Goal: Task Accomplishment & Management: Use online tool/utility

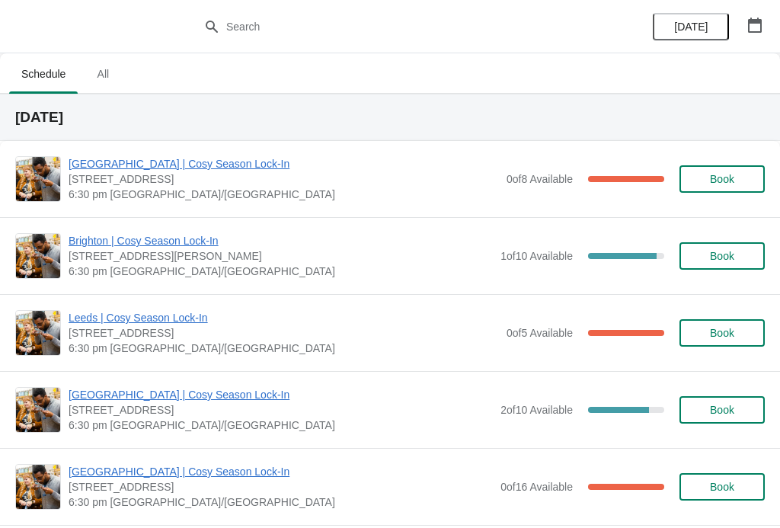
click at [121, 474] on span "[GEOGRAPHIC_DATA] | Cosy Season Lock-In" at bounding box center [281, 471] width 424 height 15
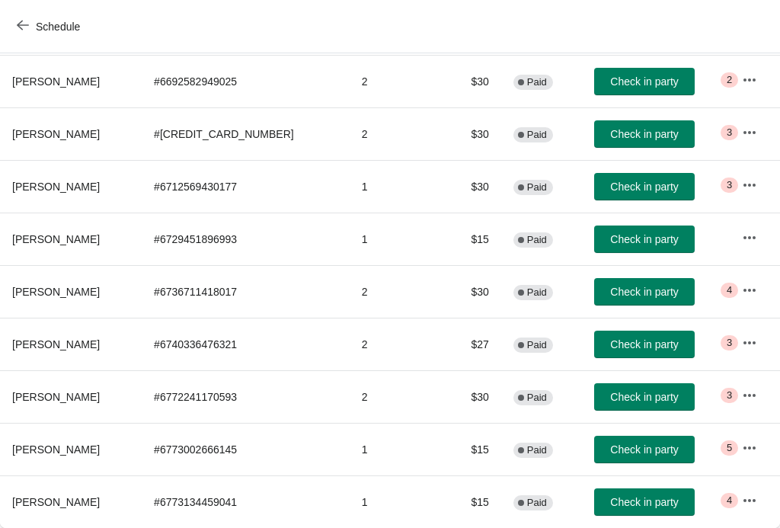
scroll to position [250, 0]
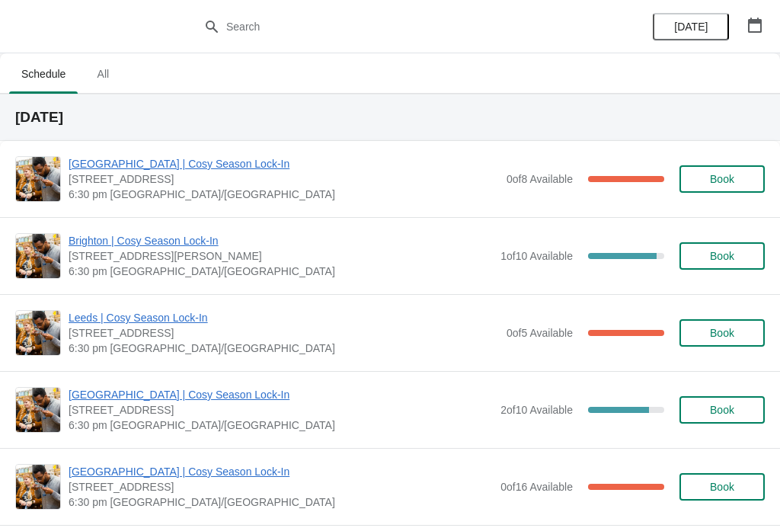
click at [152, 466] on span "[GEOGRAPHIC_DATA] | Cosy Season Lock-In" at bounding box center [281, 471] width 424 height 15
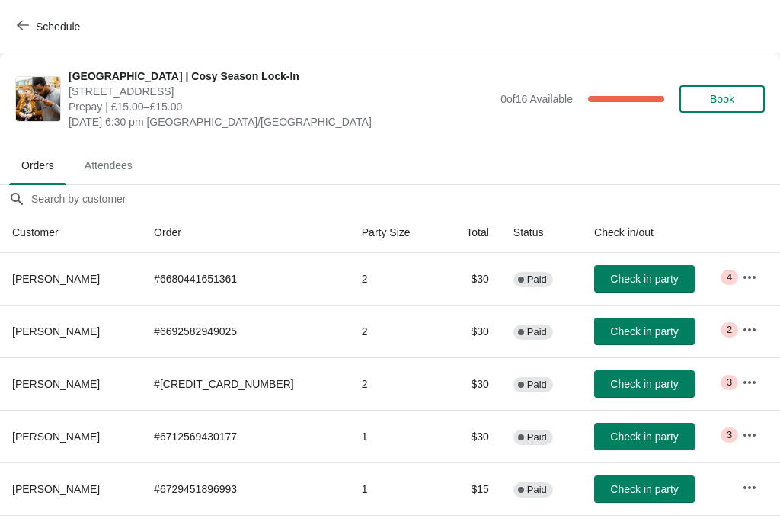
click at [624, 273] on span "Check in party" at bounding box center [644, 279] width 68 height 12
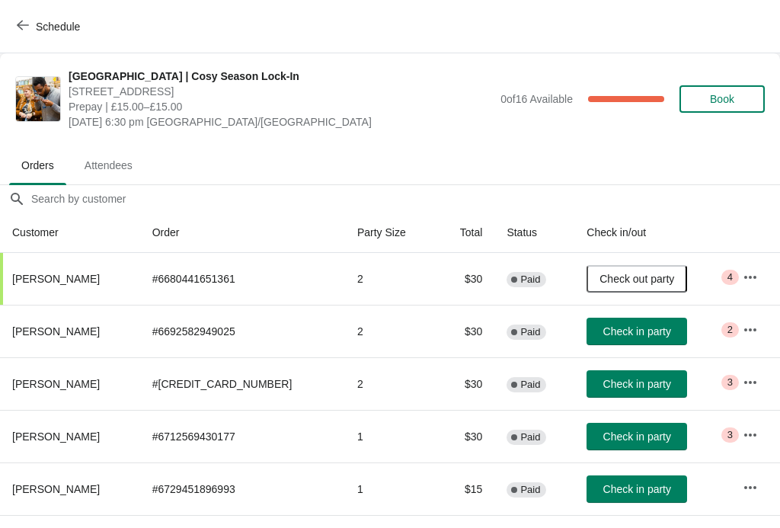
click at [617, 279] on span "Check out party" at bounding box center [636, 279] width 75 height 12
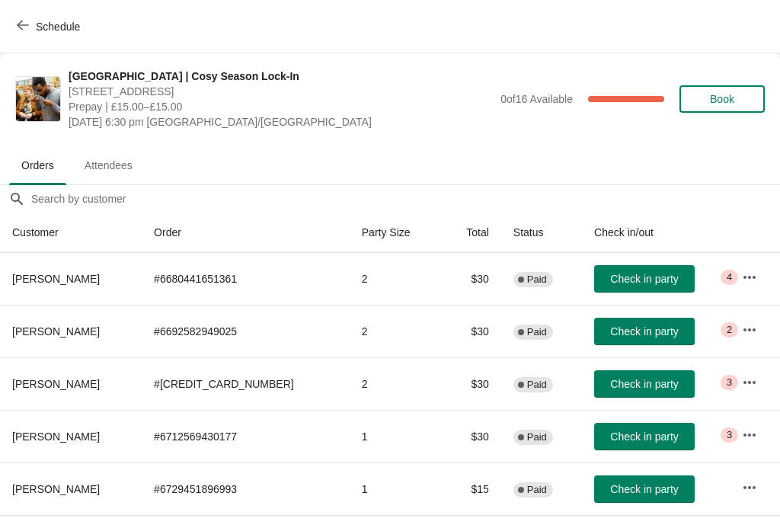
click at [747, 270] on icon "button" at bounding box center [749, 277] width 15 height 15
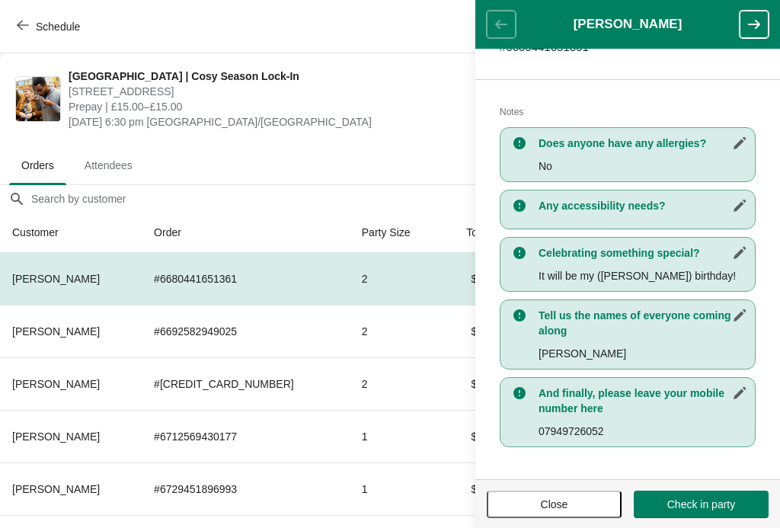
scroll to position [281, 0]
click at [764, 11] on button "button" at bounding box center [753, 24] width 29 height 27
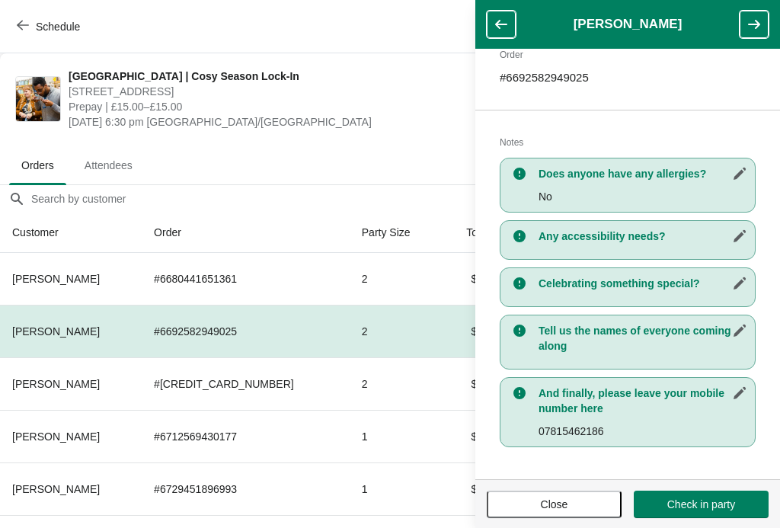
scroll to position [252, 0]
click at [760, 21] on icon "button" at bounding box center [753, 24] width 15 height 15
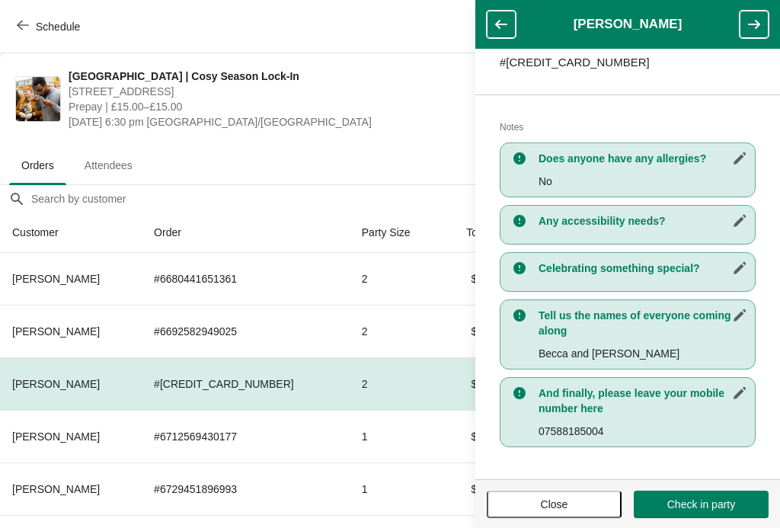
scroll to position [266, 0]
click at [754, 21] on icon "button" at bounding box center [753, 24] width 15 height 15
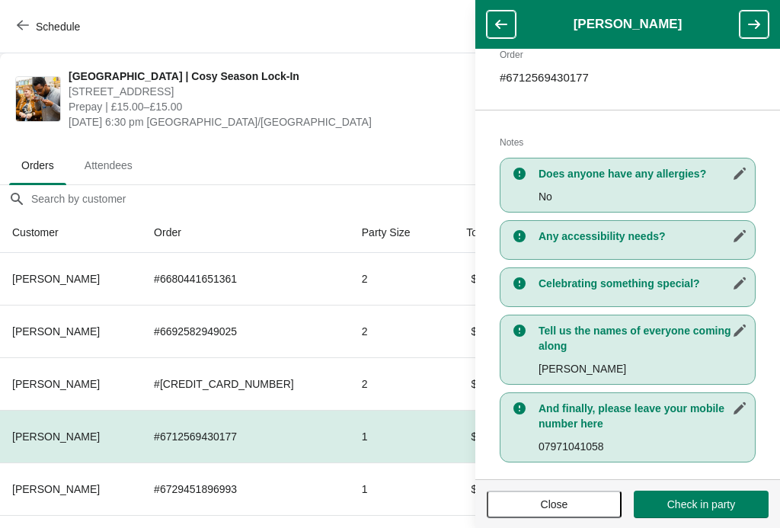
click at [758, 23] on icon "button" at bounding box center [754, 24] width 12 height 9
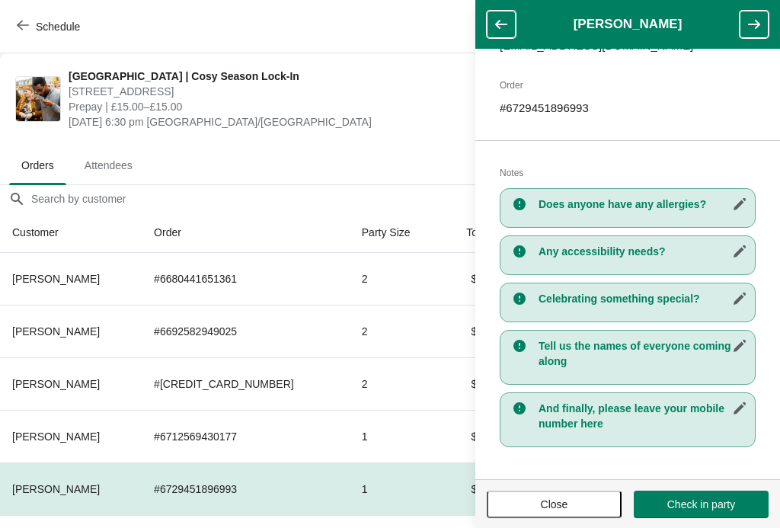
scroll to position [220, 0]
click at [755, 19] on icon "button" at bounding box center [753, 24] width 15 height 15
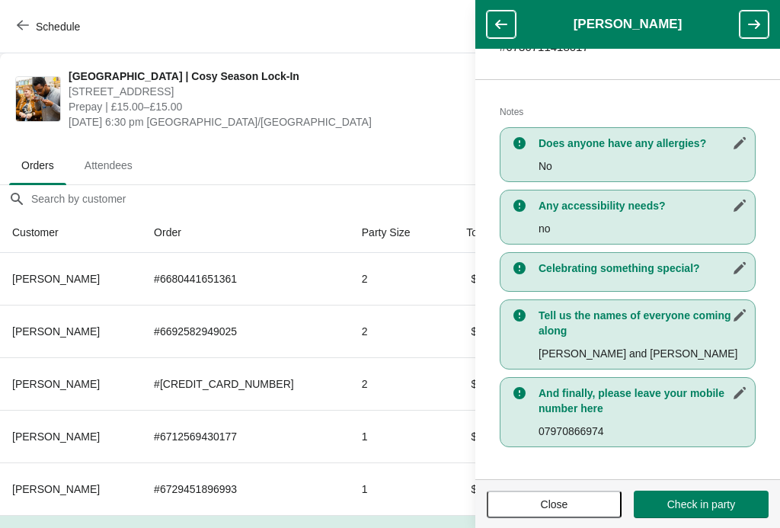
scroll to position [281, 0]
click at [755, 24] on icon "button" at bounding box center [754, 24] width 12 height 9
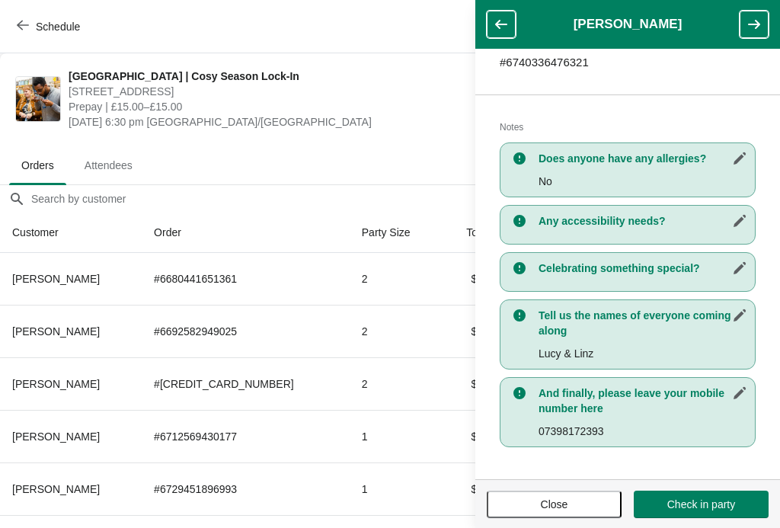
scroll to position [266, 0]
click at [751, 21] on icon "button" at bounding box center [753, 24] width 15 height 15
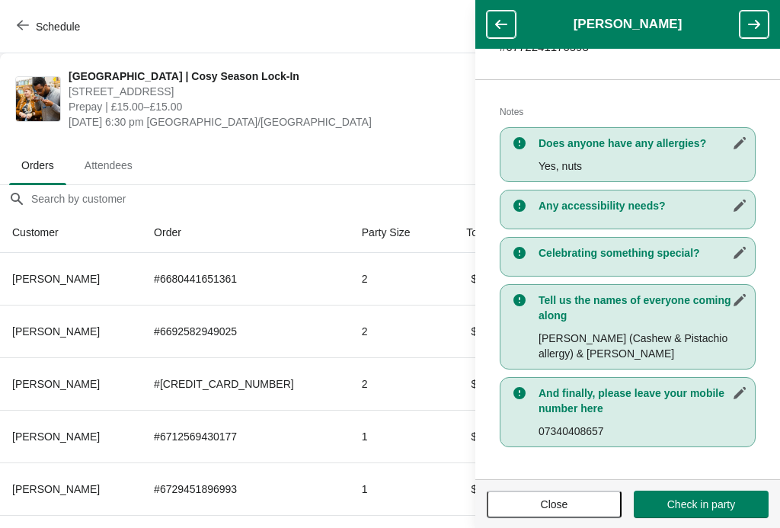
scroll to position [281, 0]
click at [762, 23] on button "button" at bounding box center [753, 24] width 29 height 27
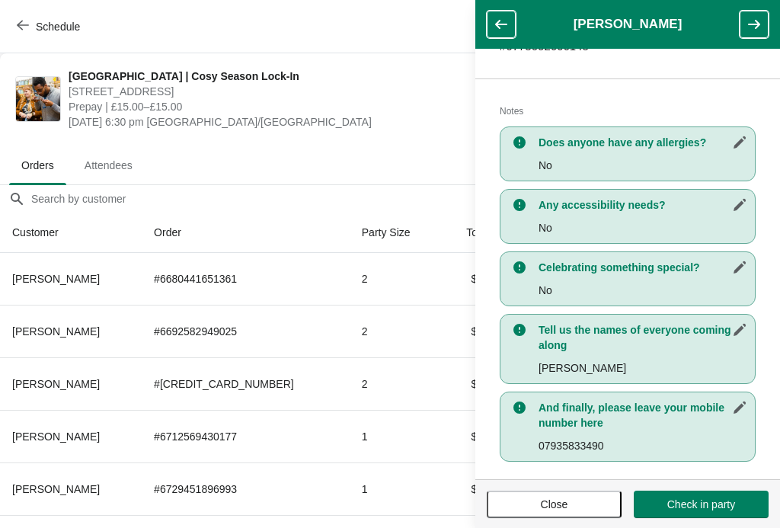
scroll to position [296, 0]
click at [754, 24] on icon "button" at bounding box center [754, 24] width 12 height 9
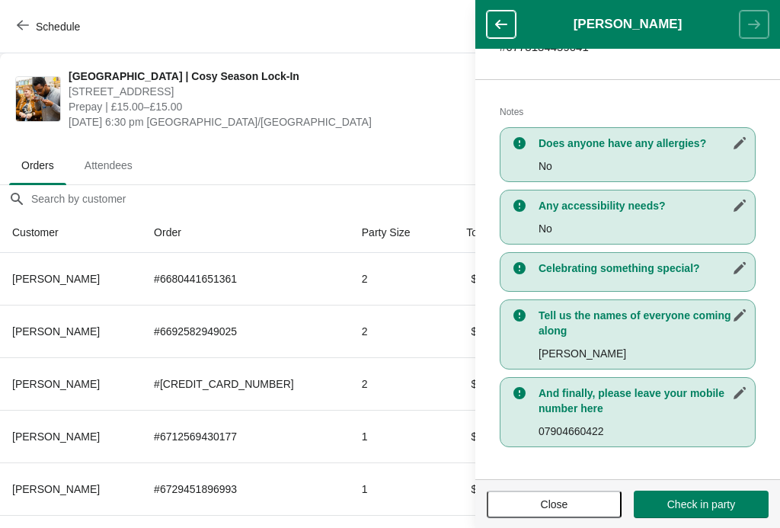
scroll to position [0, 0]
click at [500, 11] on button "button" at bounding box center [501, 24] width 29 height 27
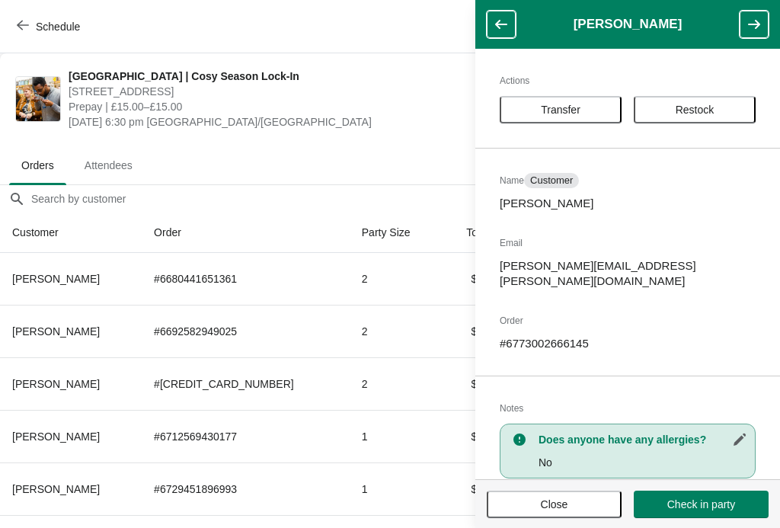
click at [507, 24] on icon "button" at bounding box center [500, 24] width 15 height 15
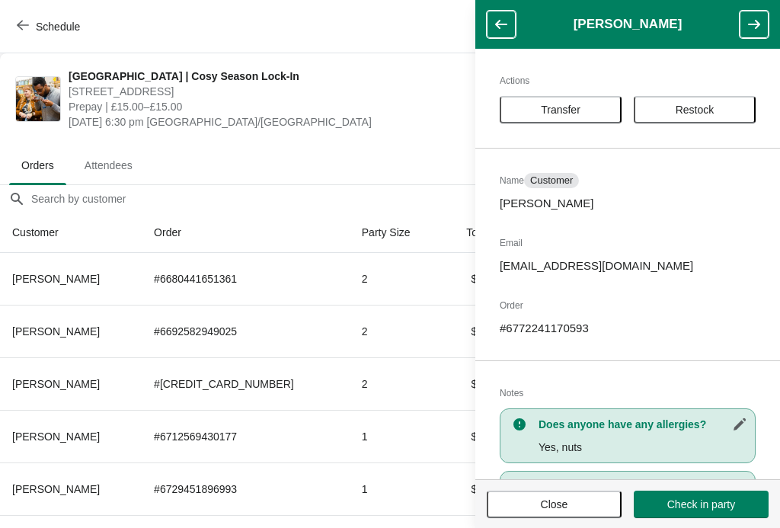
click at [510, 18] on button "button" at bounding box center [501, 24] width 29 height 27
click at [499, 23] on icon "button" at bounding box center [500, 24] width 15 height 15
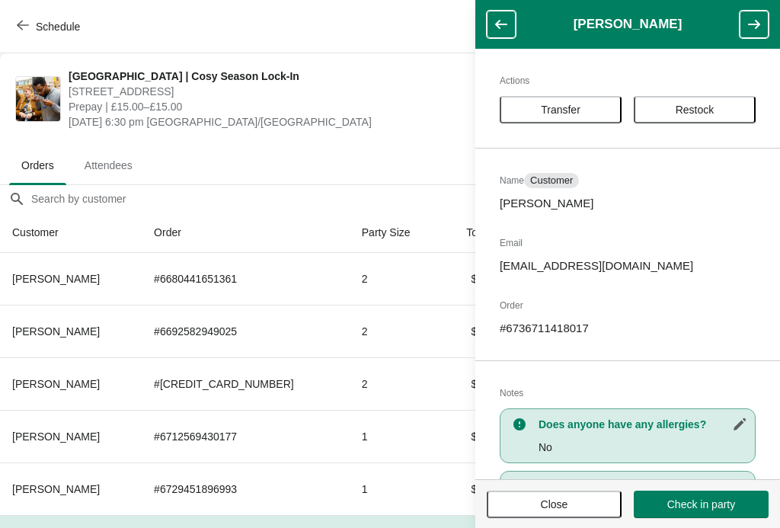
click at [503, 19] on icon "button" at bounding box center [500, 24] width 15 height 15
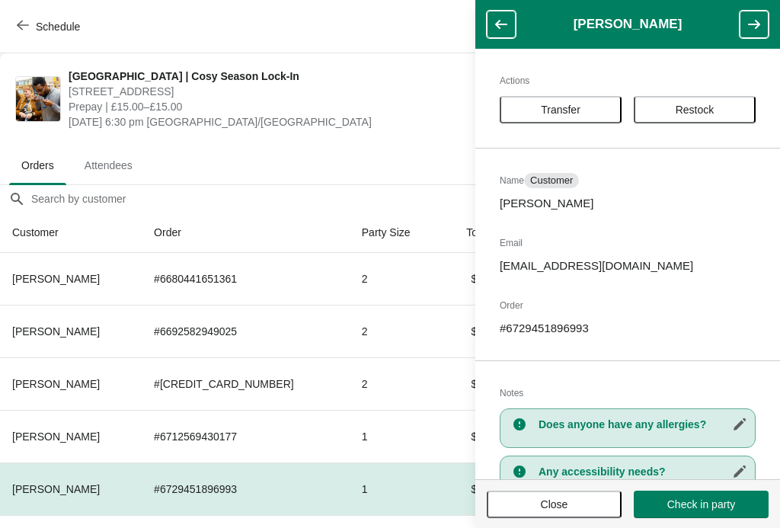
click at [502, 21] on icon "button" at bounding box center [500, 24] width 15 height 15
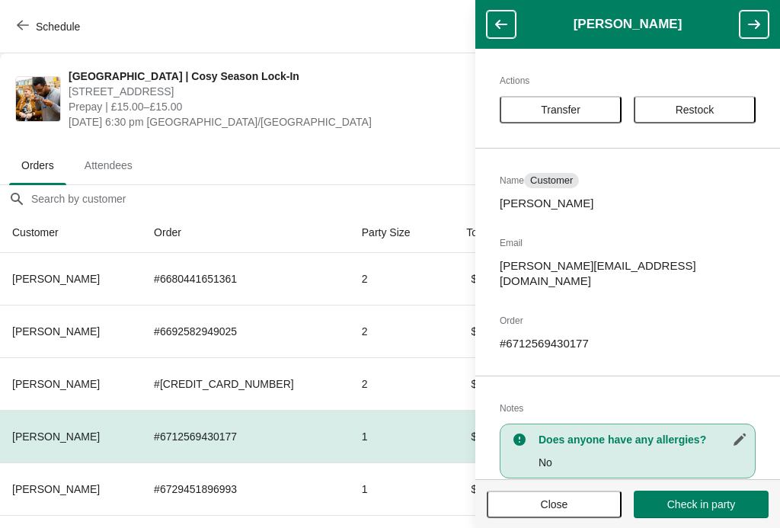
click at [502, 16] on button "button" at bounding box center [501, 24] width 29 height 27
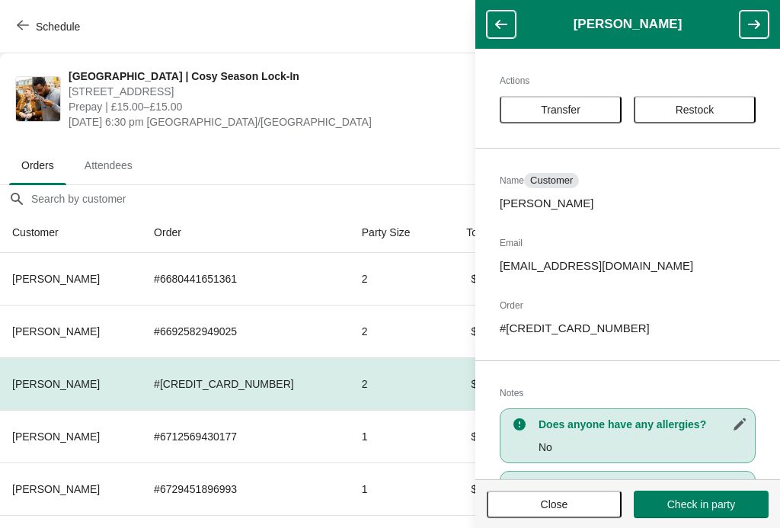
click at [506, 23] on icon "button" at bounding box center [500, 24] width 15 height 15
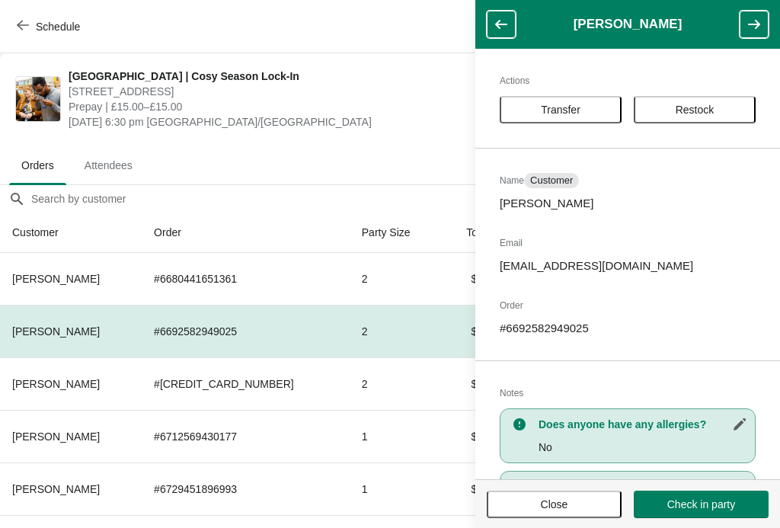
click at [496, 26] on icon "button" at bounding box center [501, 24] width 12 height 9
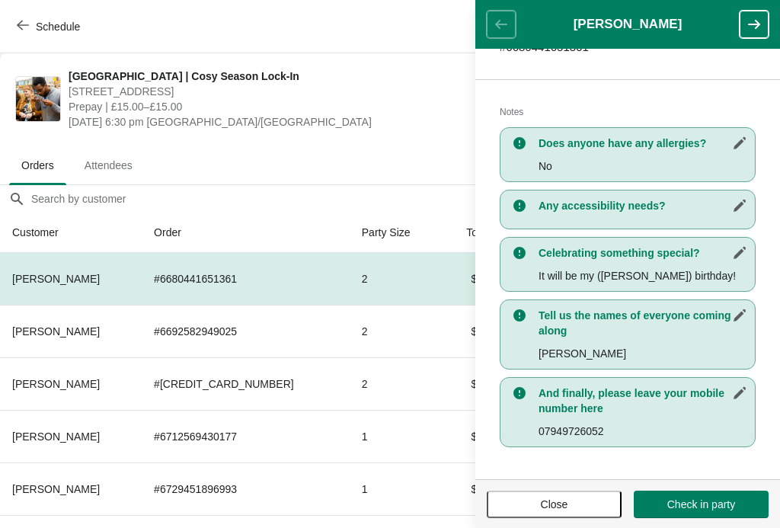
scroll to position [281, 0]
click at [747, 27] on icon "button" at bounding box center [753, 24] width 15 height 15
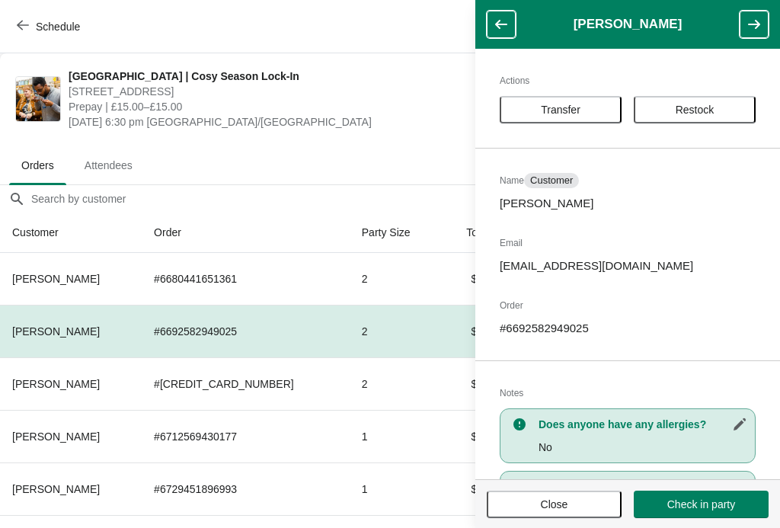
scroll to position [0, 0]
click at [761, 24] on button "button" at bounding box center [753, 24] width 29 height 27
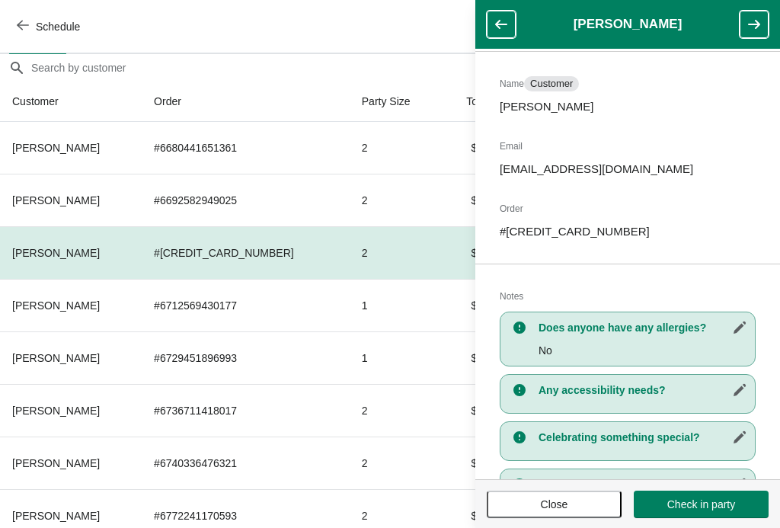
scroll to position [85, 0]
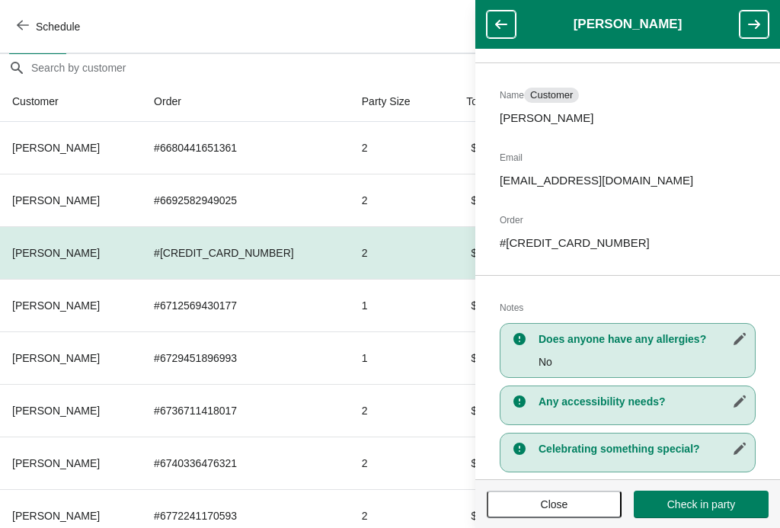
click at [116, 356] on th "[PERSON_NAME]" at bounding box center [71, 357] width 142 height 53
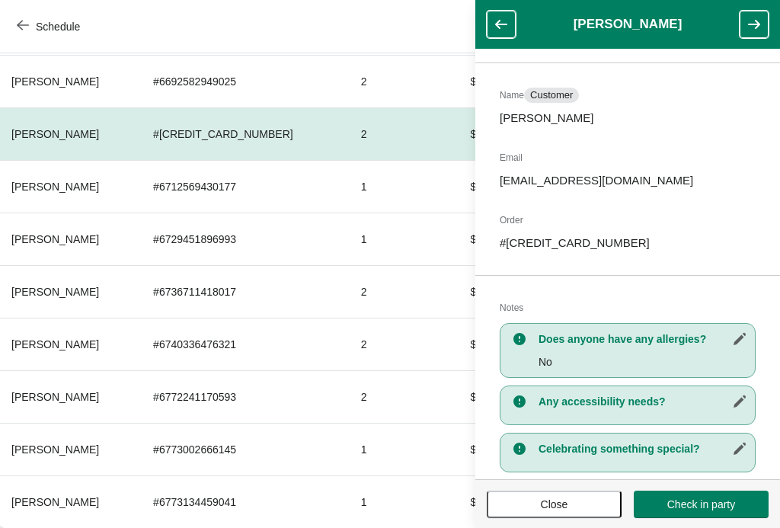
scroll to position [250, 1]
